Goal: Contribute content

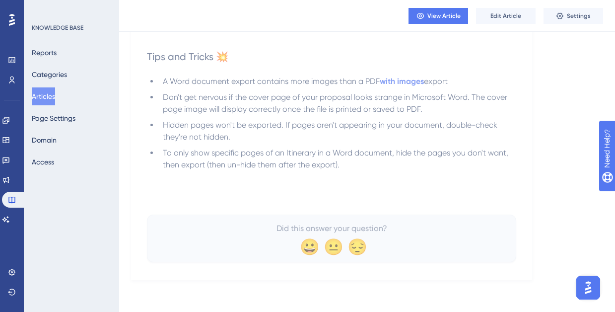
scroll to position [662, 0]
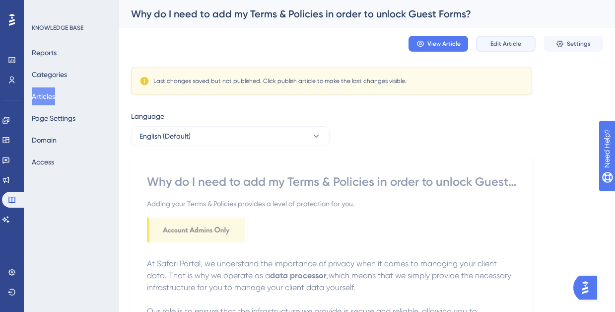
click at [495, 48] on button "Edit Article" at bounding box center [506, 44] width 60 height 16
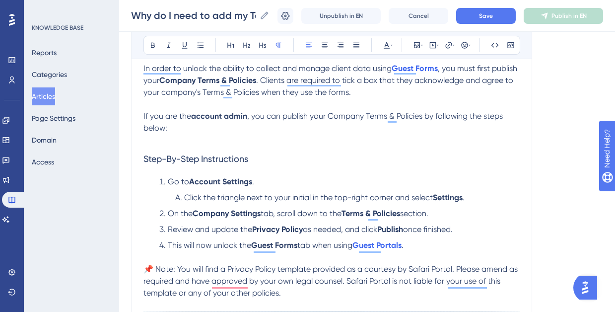
scroll to position [350, 0]
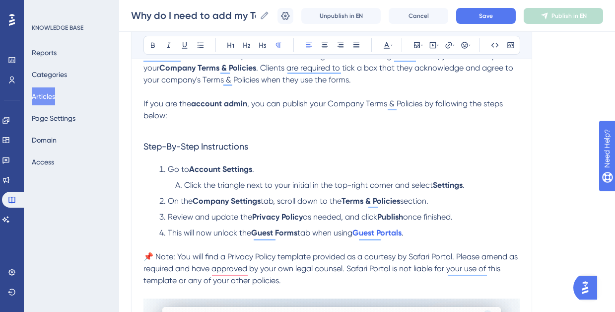
click at [349, 79] on span ". Clients are required to tick a box that they acknowledge and agree to your co…" at bounding box center [329, 73] width 372 height 21
click at [375, 83] on span ". Clients are required to tick a box that they acknowledge and agree to your co…" at bounding box center [329, 73] width 372 height 21
click at [416, 79] on span ". Clients are required to tick a box that they acknowledge and agree to your co…" at bounding box center [329, 73] width 372 height 21
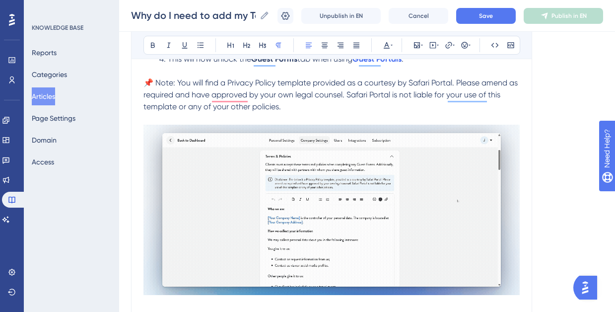
scroll to position [522, 0]
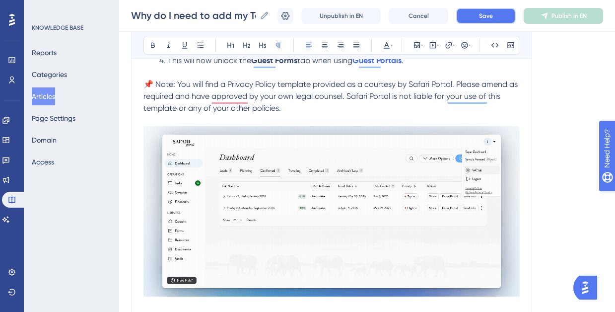
click at [488, 19] on span "Save" at bounding box center [486, 16] width 14 height 8
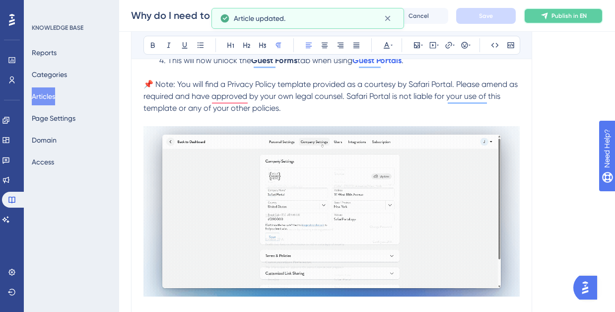
click at [566, 16] on span "Publish in EN" at bounding box center [568, 16] width 35 height 8
